Goal: Register for event/course

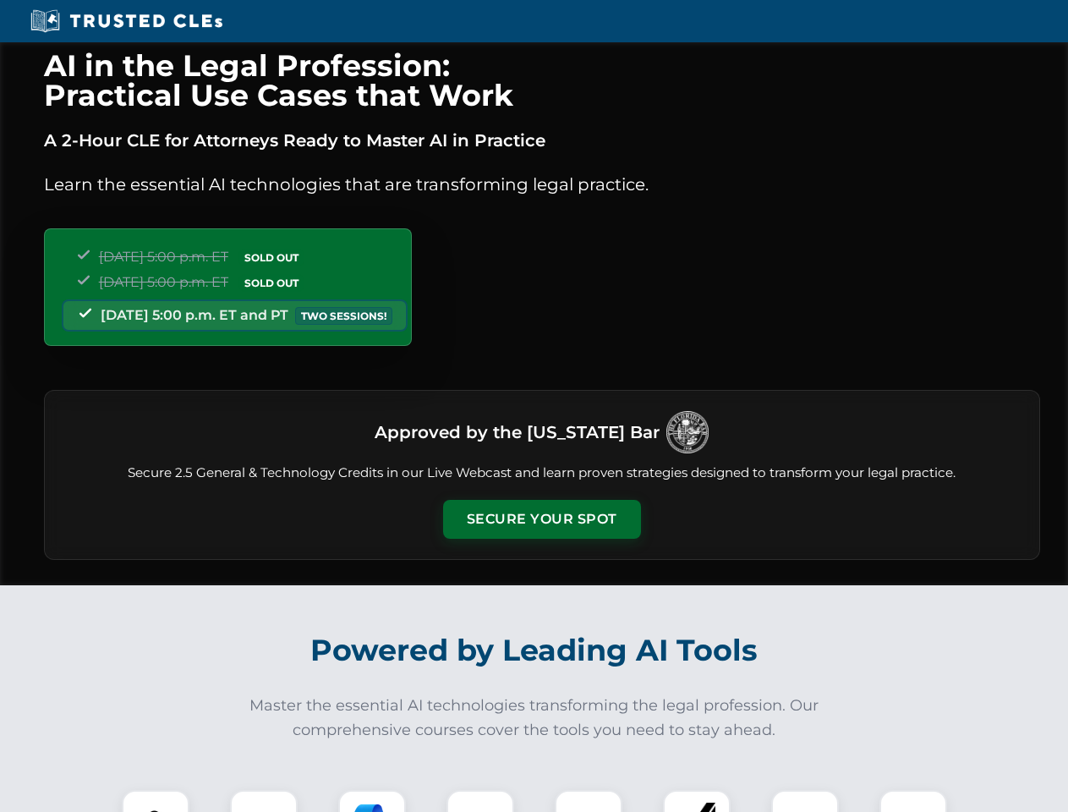
click at [541, 519] on button "Secure Your Spot" at bounding box center [542, 519] width 198 height 39
click at [156, 801] on img at bounding box center [155, 823] width 49 height 49
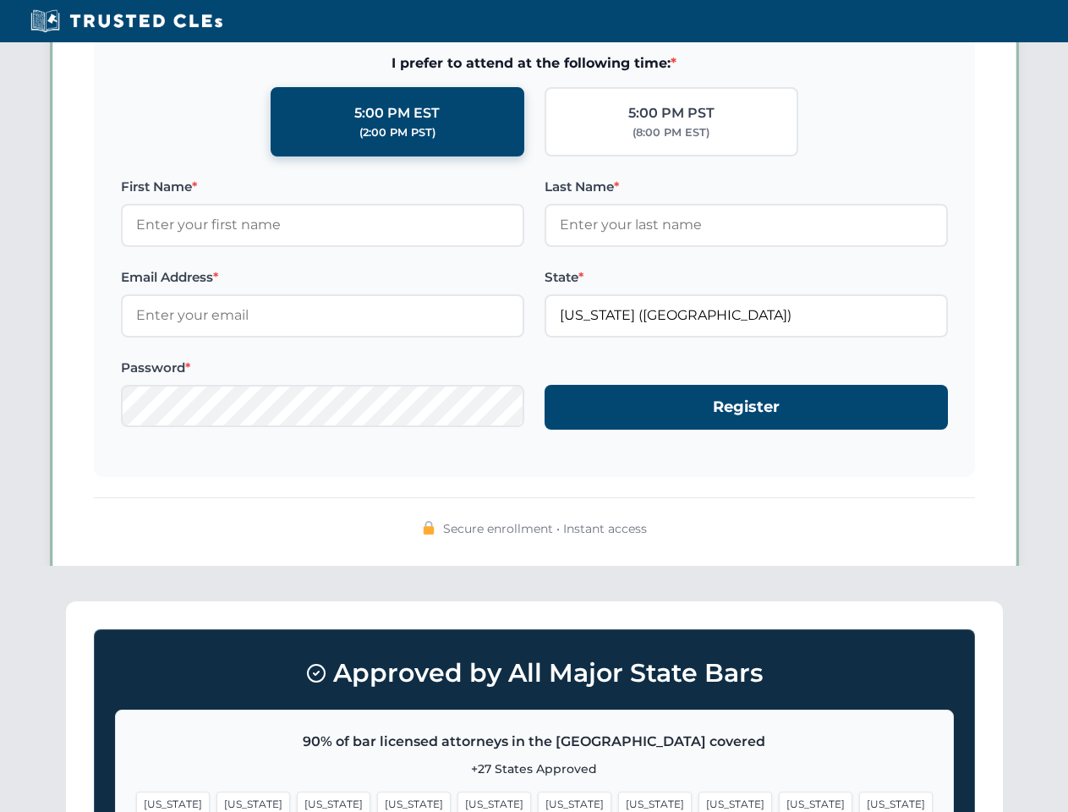
click at [618, 801] on span "[US_STATE]" at bounding box center [655, 804] width 74 height 25
click at [779, 801] on span "[US_STATE]" at bounding box center [816, 804] width 74 height 25
